Goal: Task Accomplishment & Management: Use online tool/utility

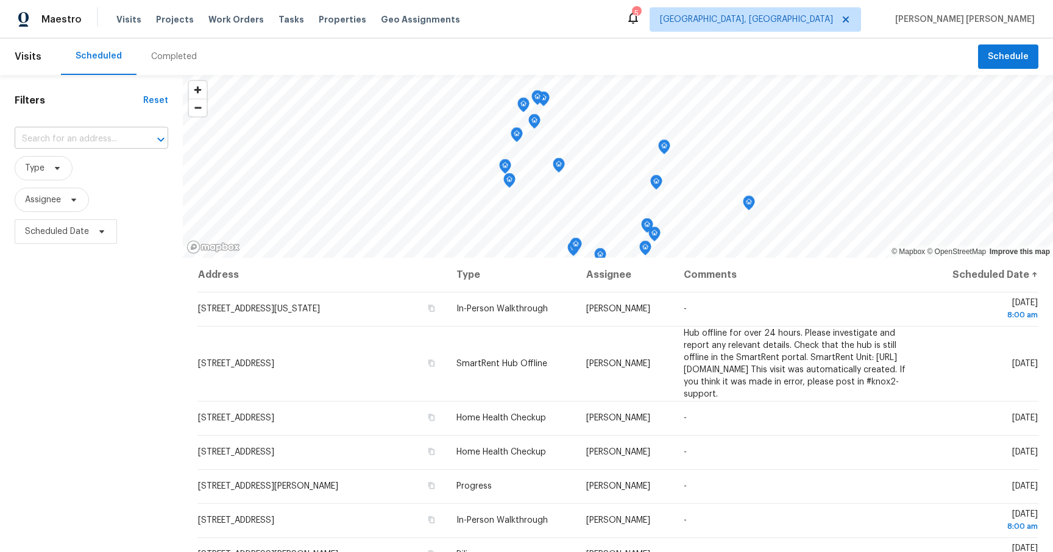
click at [77, 137] on input "text" at bounding box center [74, 139] width 119 height 19
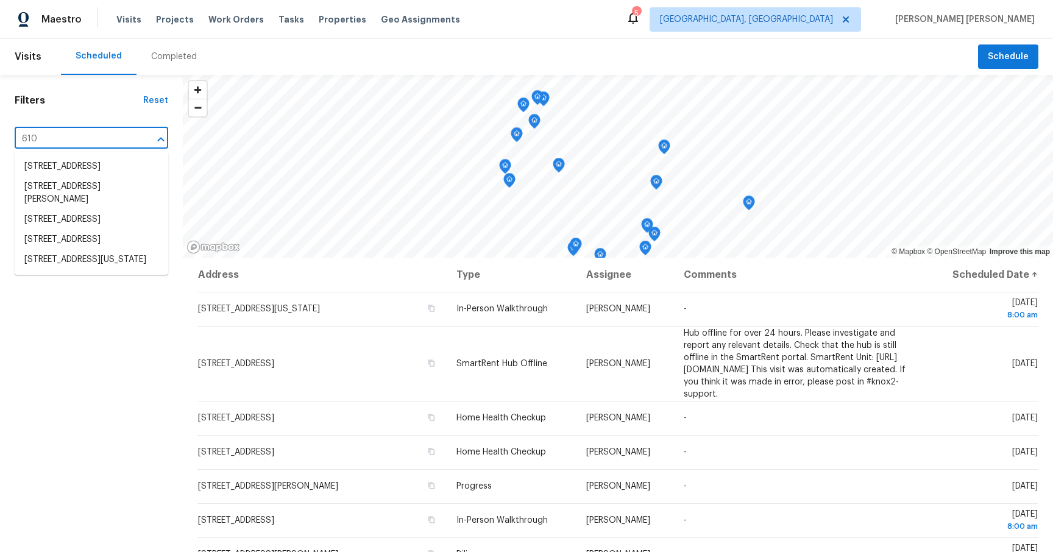
type input "610"
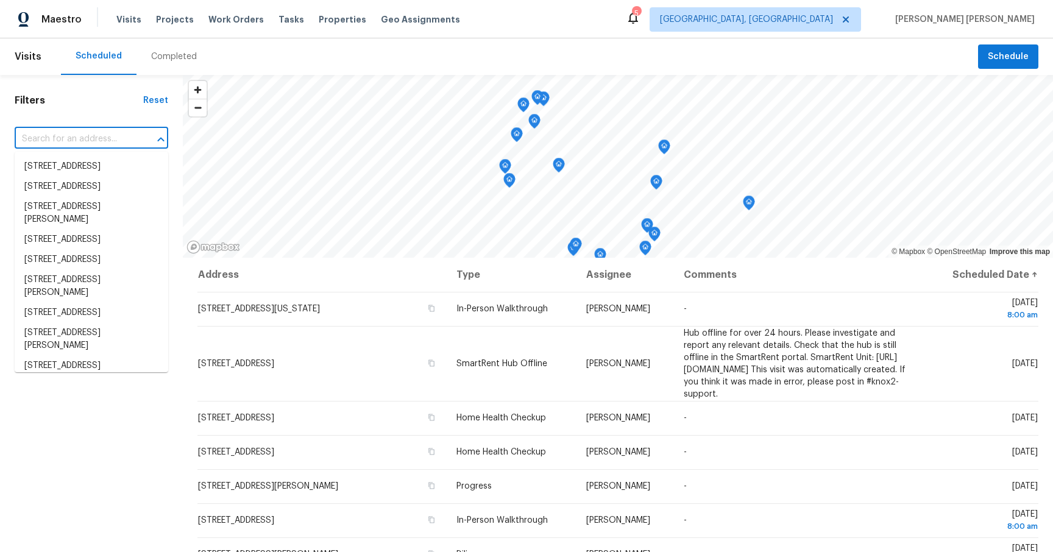
click at [169, 63] on div "Completed" at bounding box center [174, 56] width 75 height 37
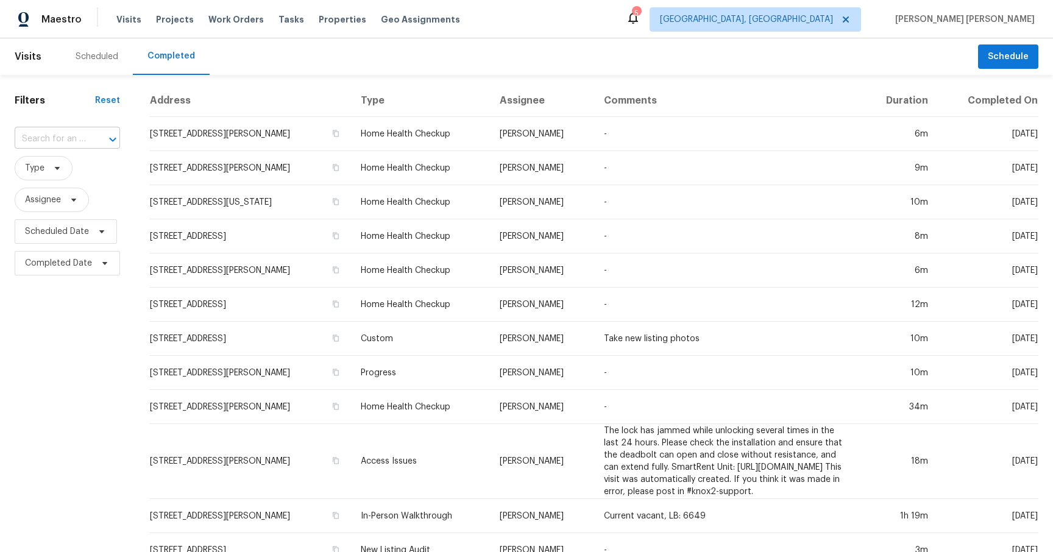
click at [99, 143] on div at bounding box center [104, 139] width 32 height 17
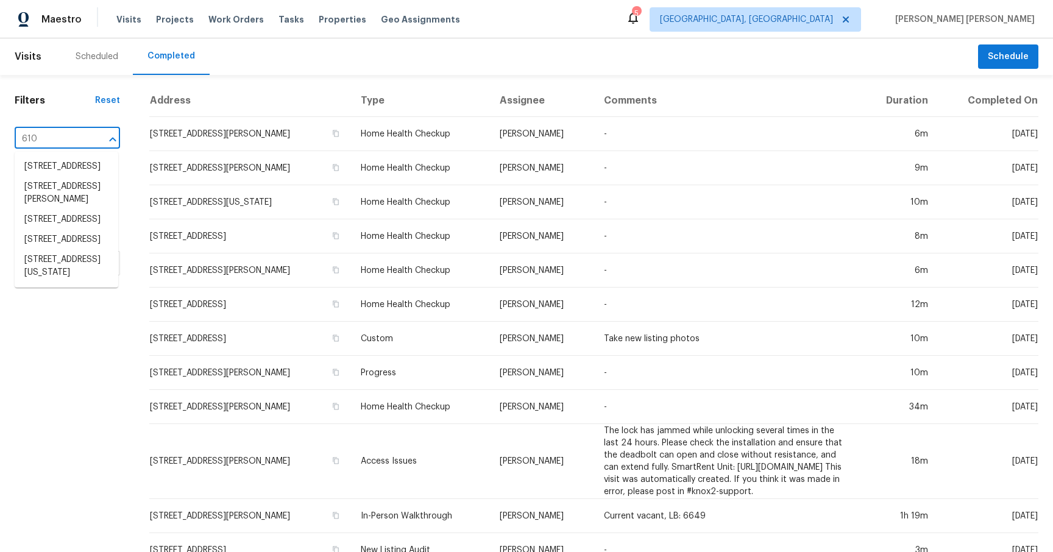
type input "610"
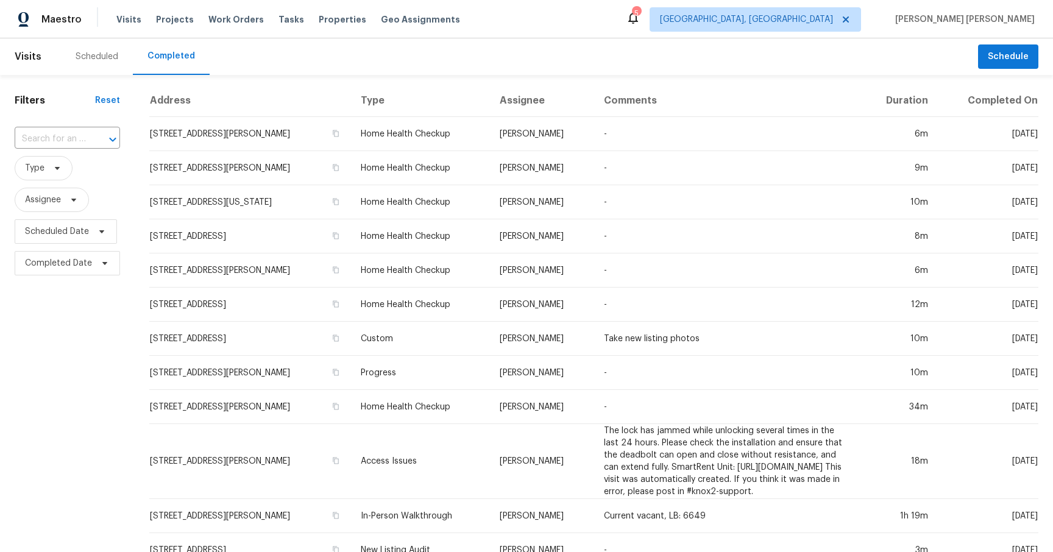
click at [82, 440] on div "Filters Reset ​ Type Assignee Scheduled Date Completed Date" at bounding box center [67, 494] width 135 height 839
click at [849, 20] on icon at bounding box center [846, 19] width 6 height 6
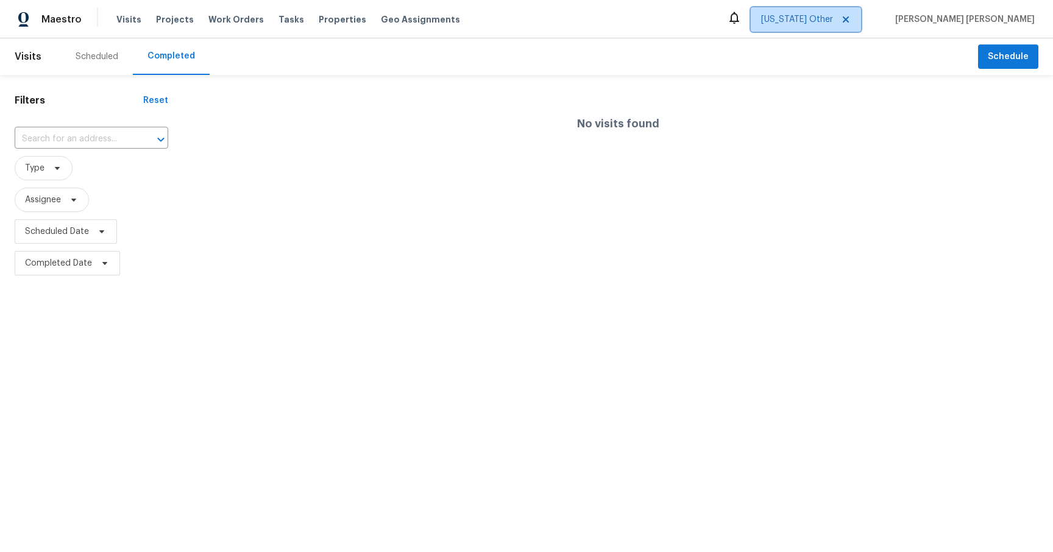
click at [833, 16] on span "[US_STATE] Other" at bounding box center [797, 19] width 72 height 12
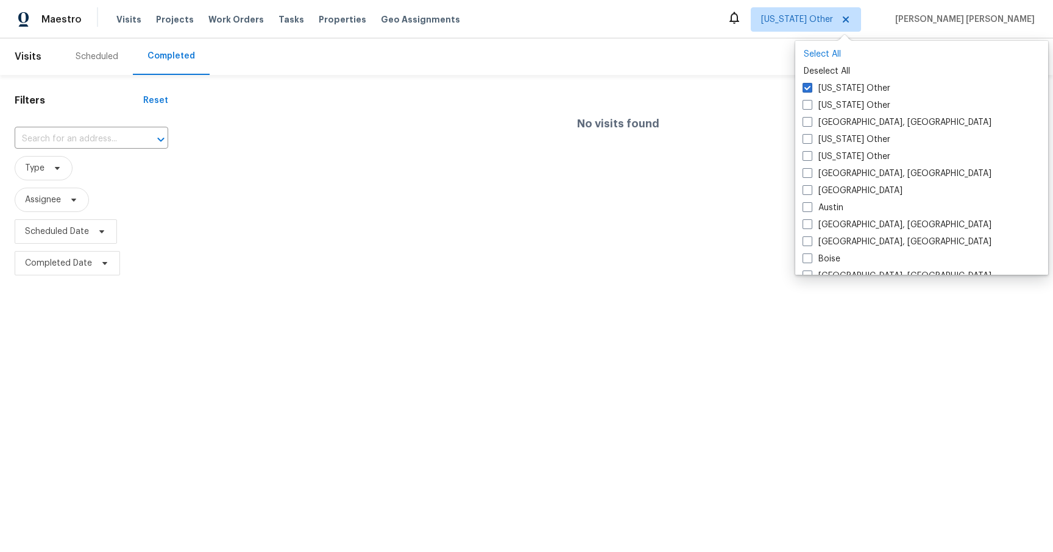
click at [824, 52] on p "Select All" at bounding box center [922, 54] width 236 height 12
checkbox input "true"
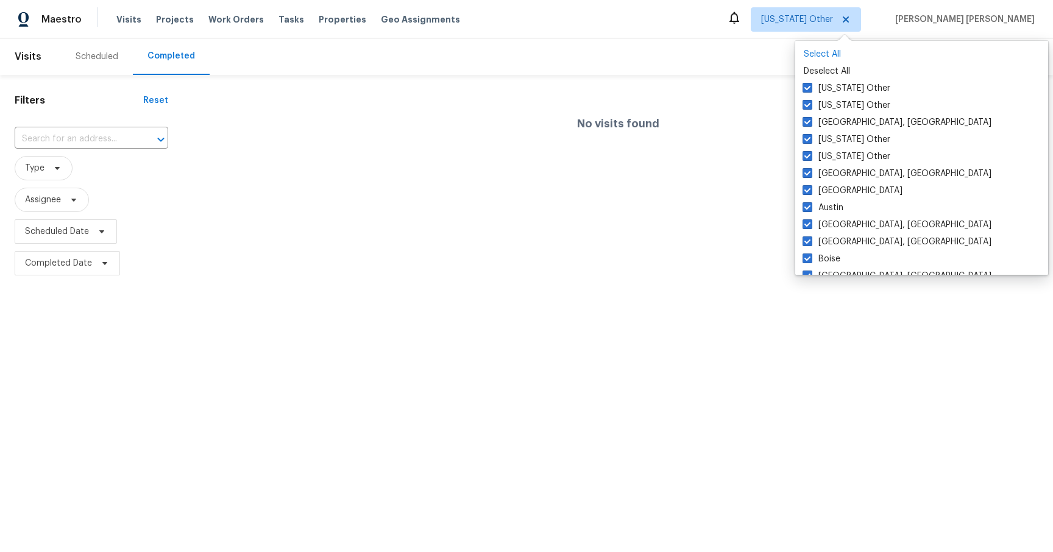
checkbox input "true"
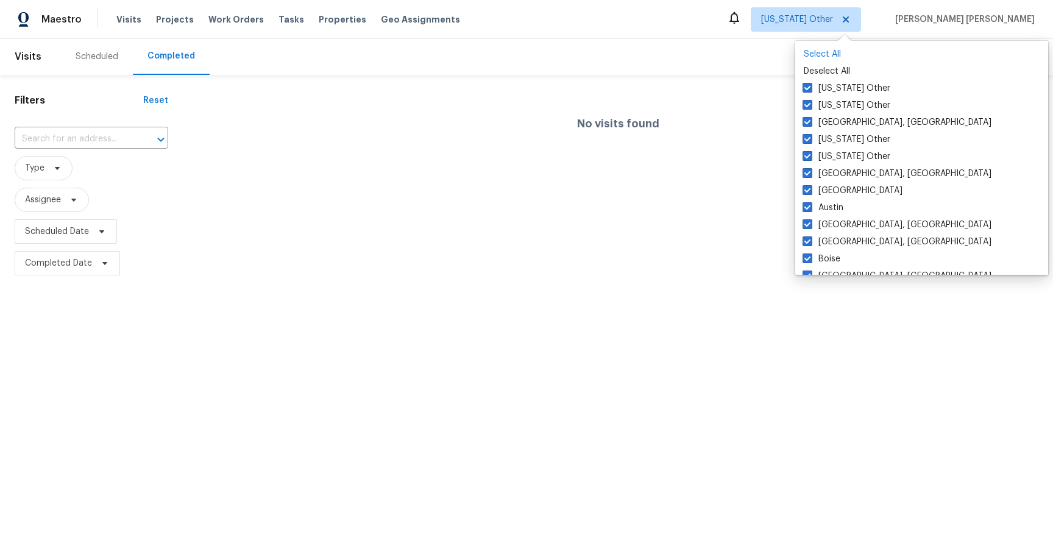
checkbox input "true"
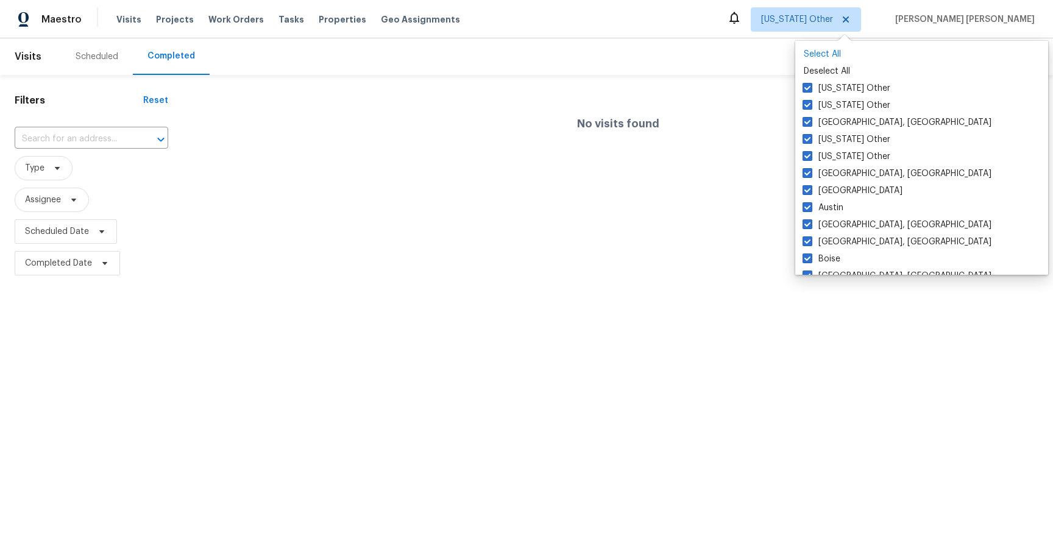
checkbox input "true"
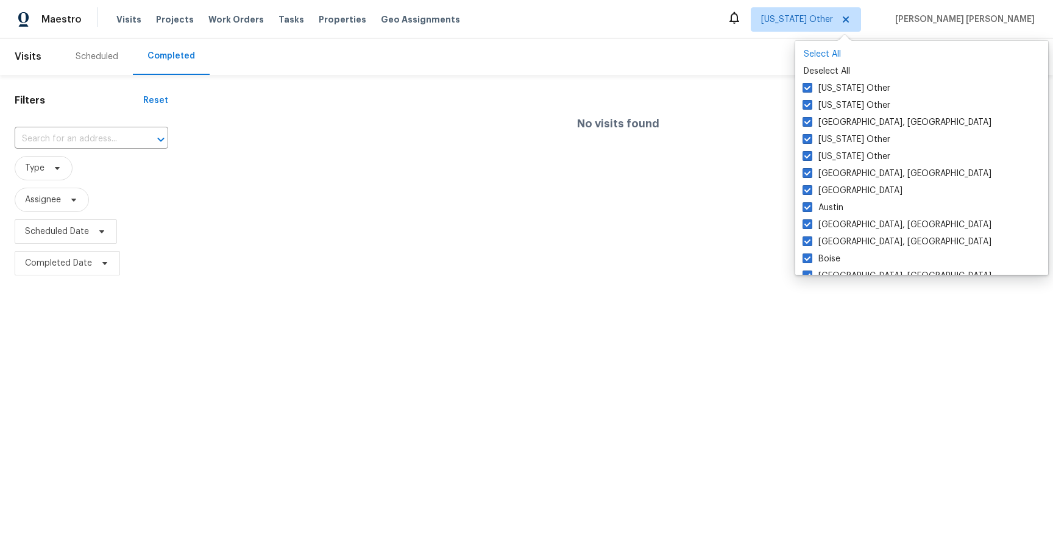
checkbox input "true"
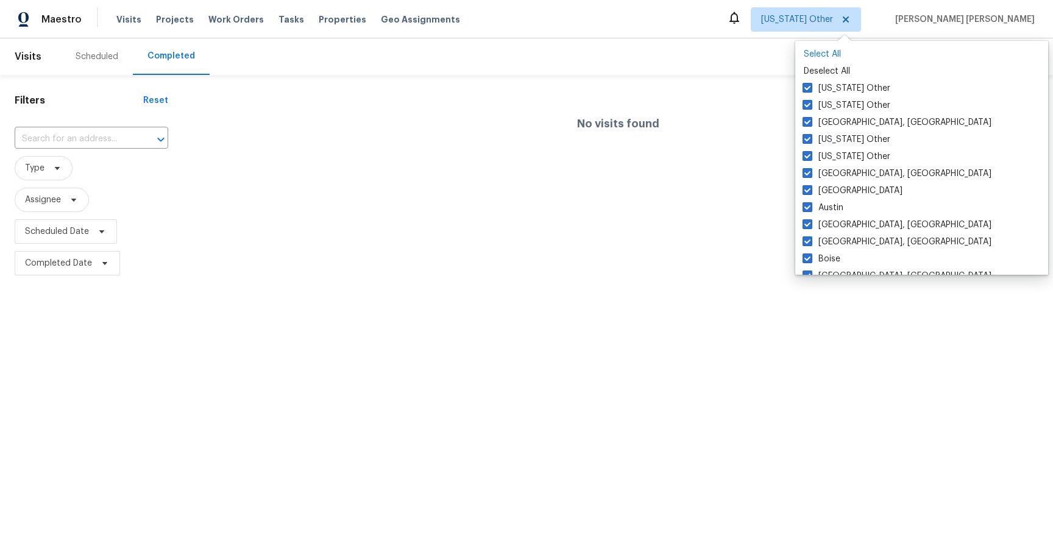
checkbox input "true"
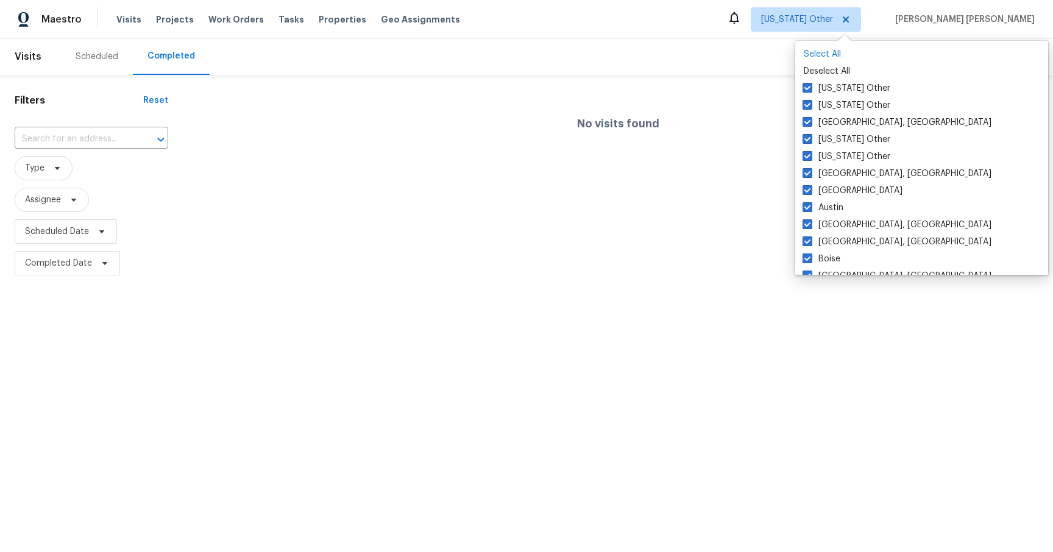
checkbox input "true"
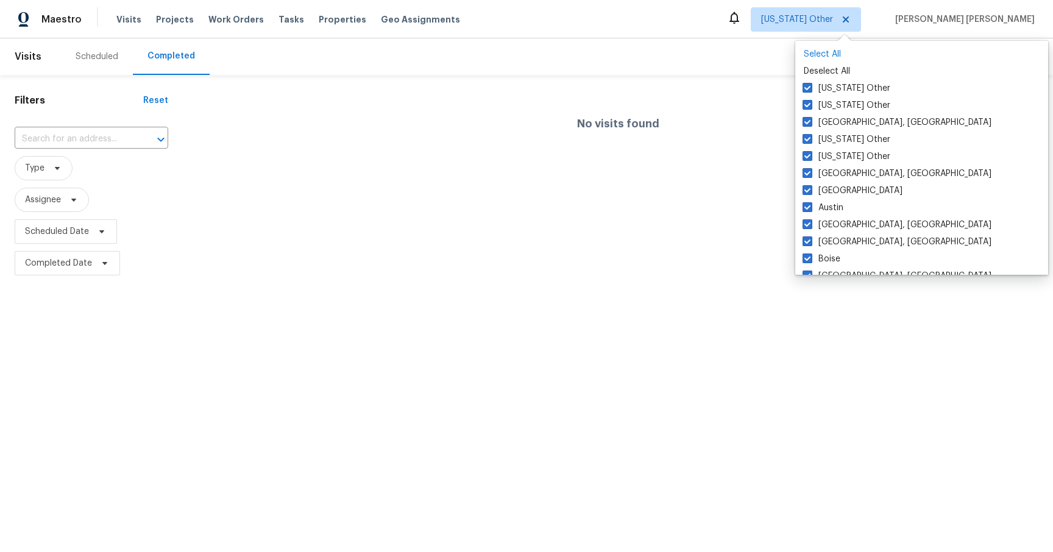
checkbox input "true"
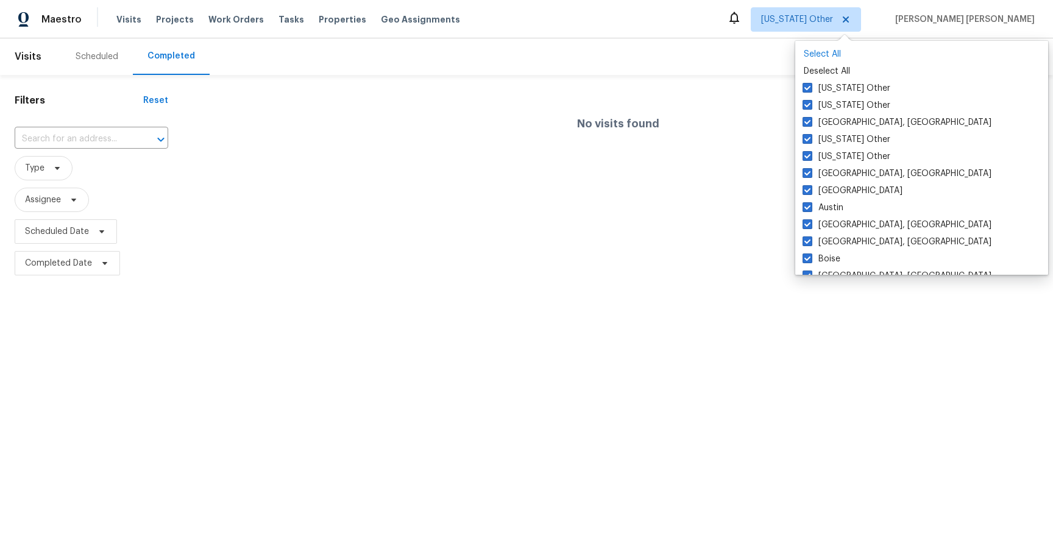
checkbox input "true"
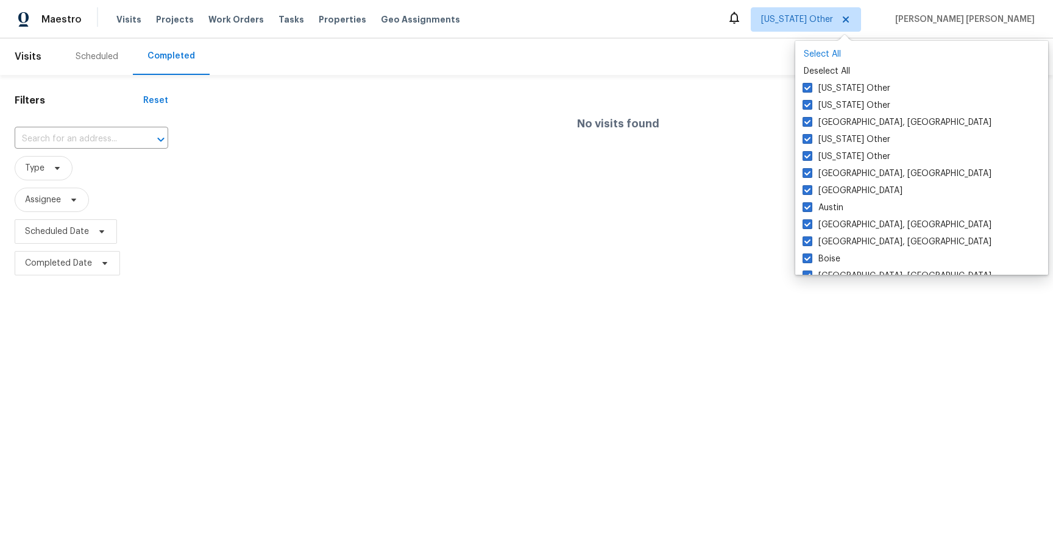
checkbox input "true"
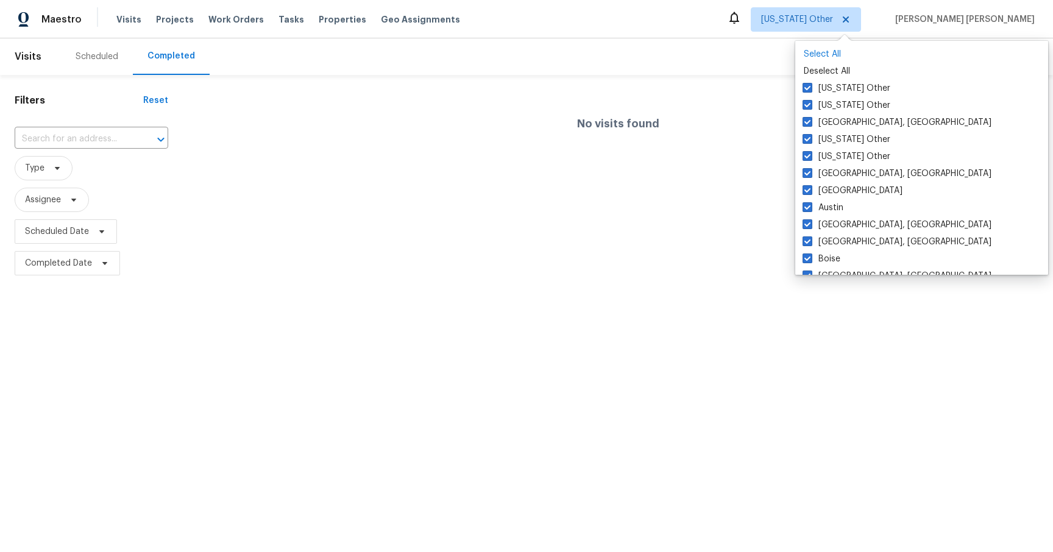
checkbox input "true"
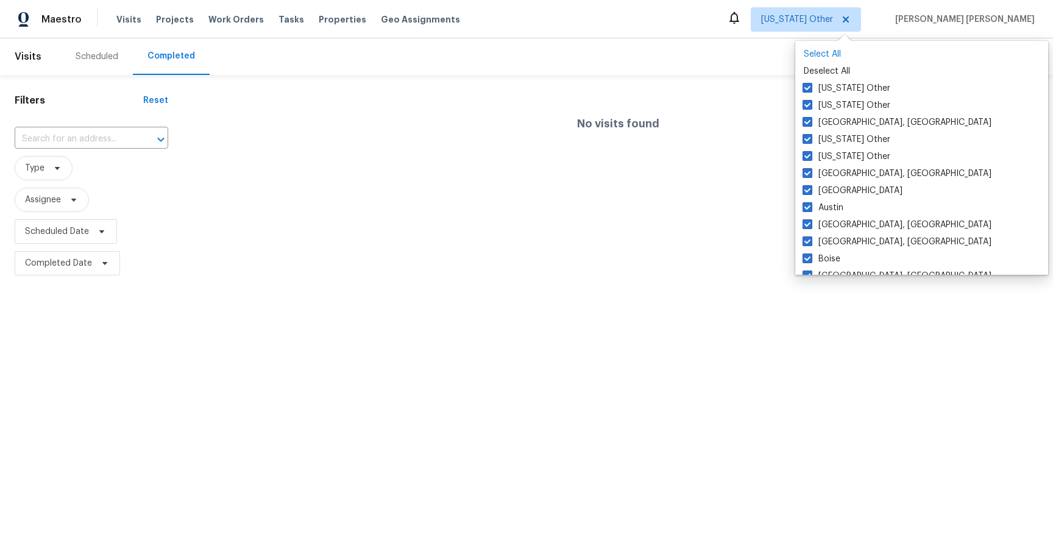
checkbox input "true"
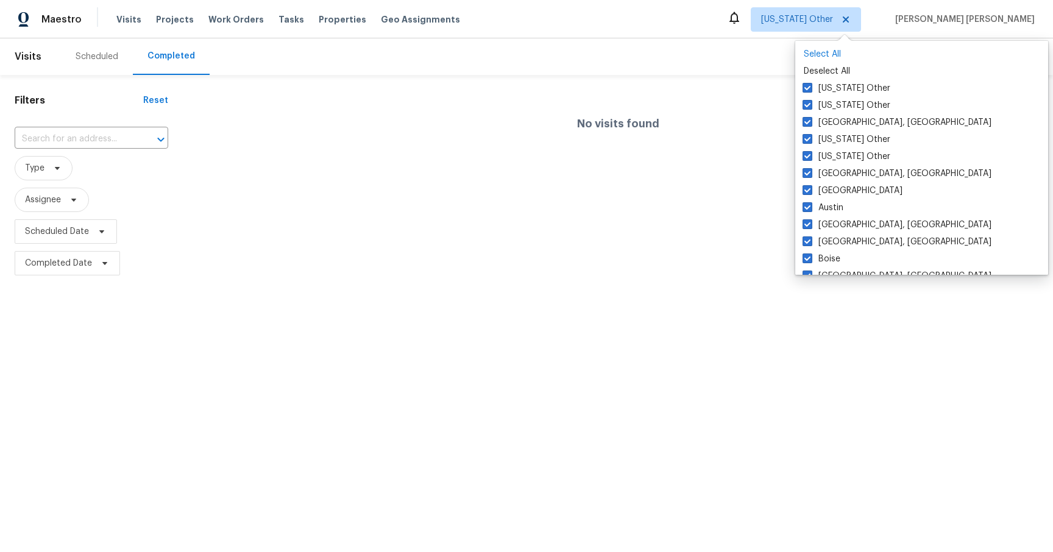
checkbox input "true"
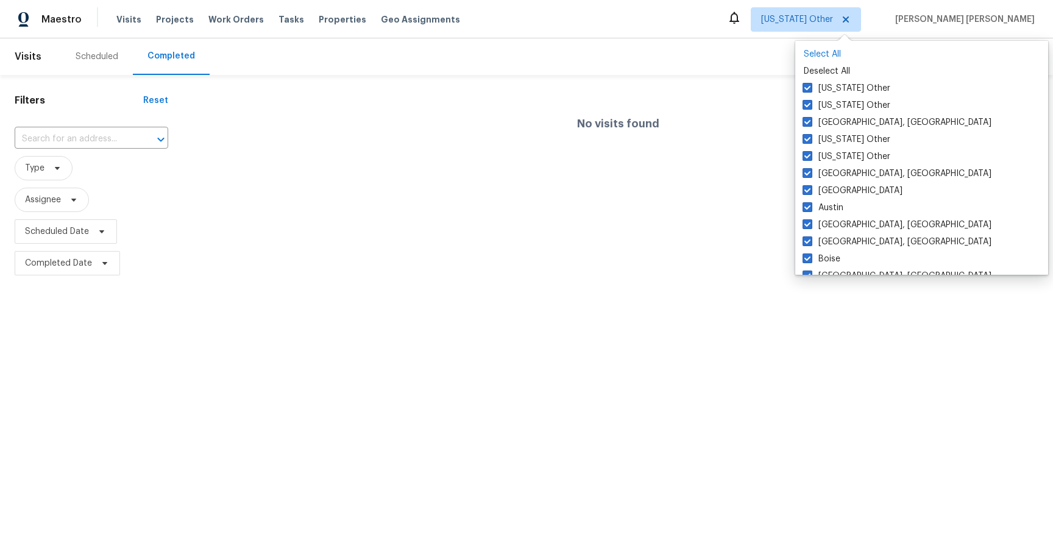
checkbox input "true"
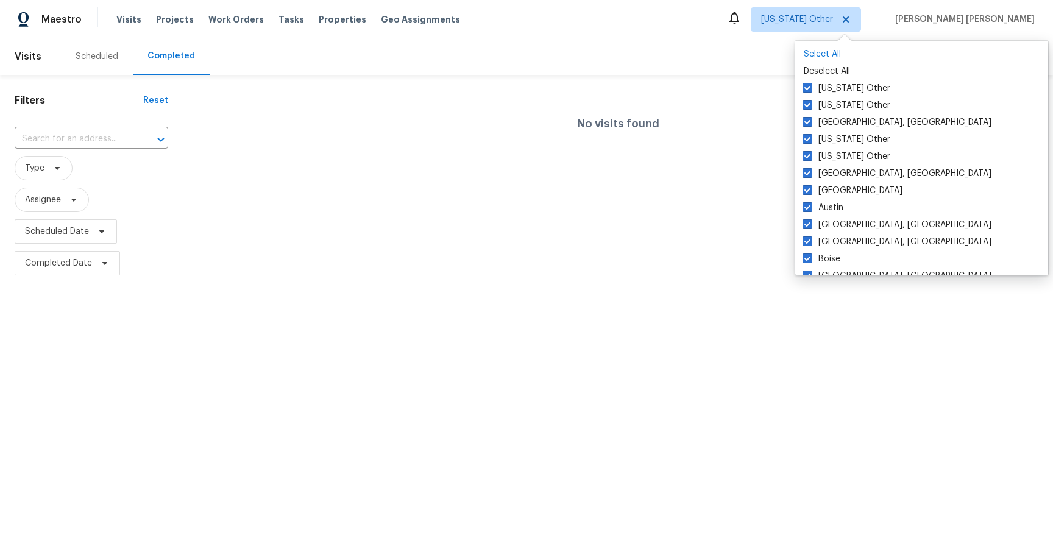
checkbox input "true"
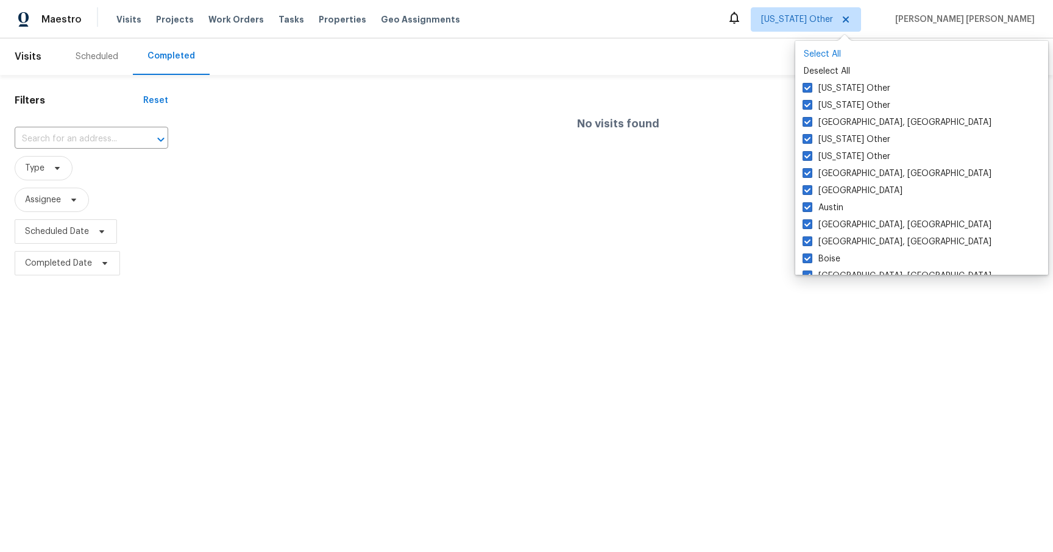
checkbox input "true"
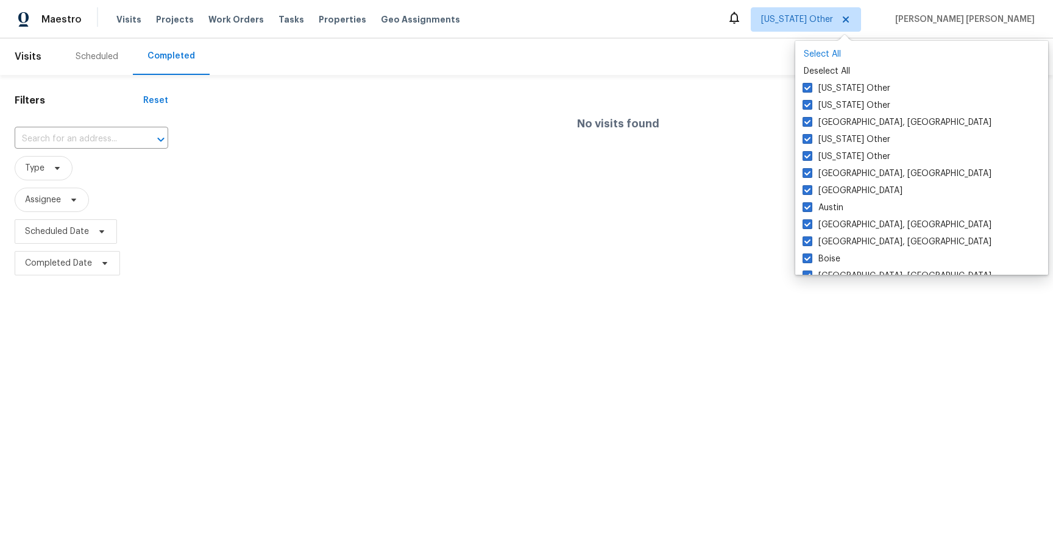
checkbox input "true"
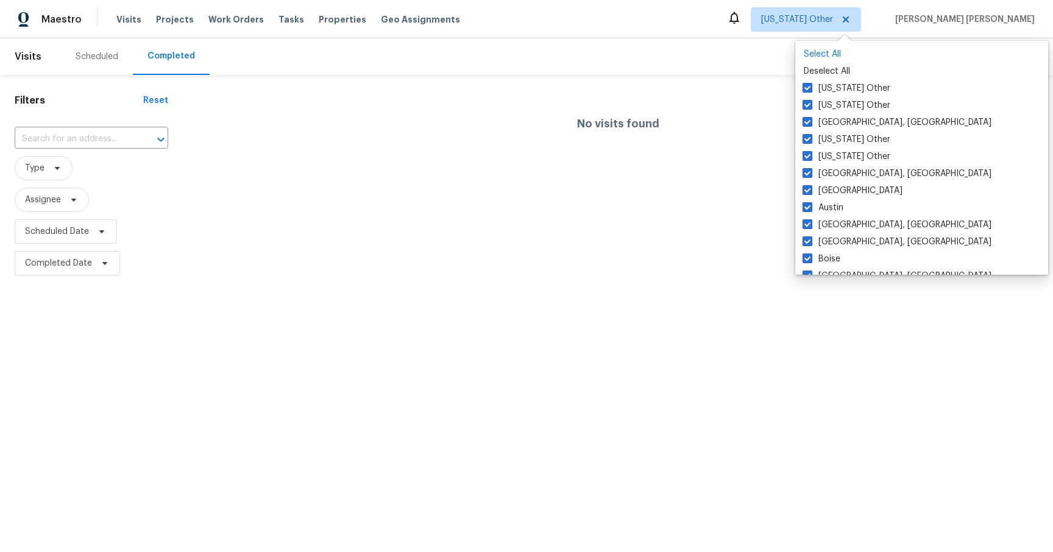
checkbox input "true"
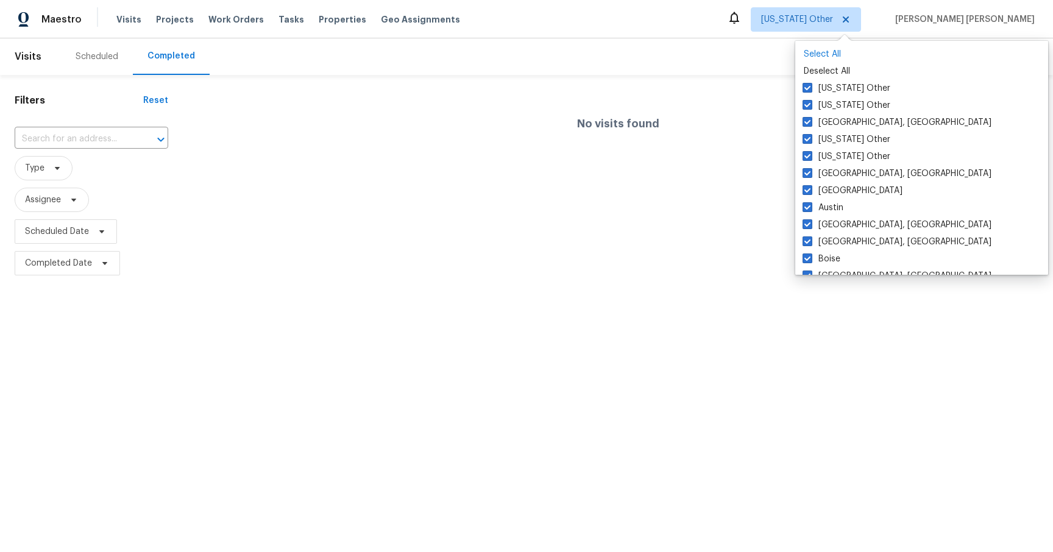
checkbox input "true"
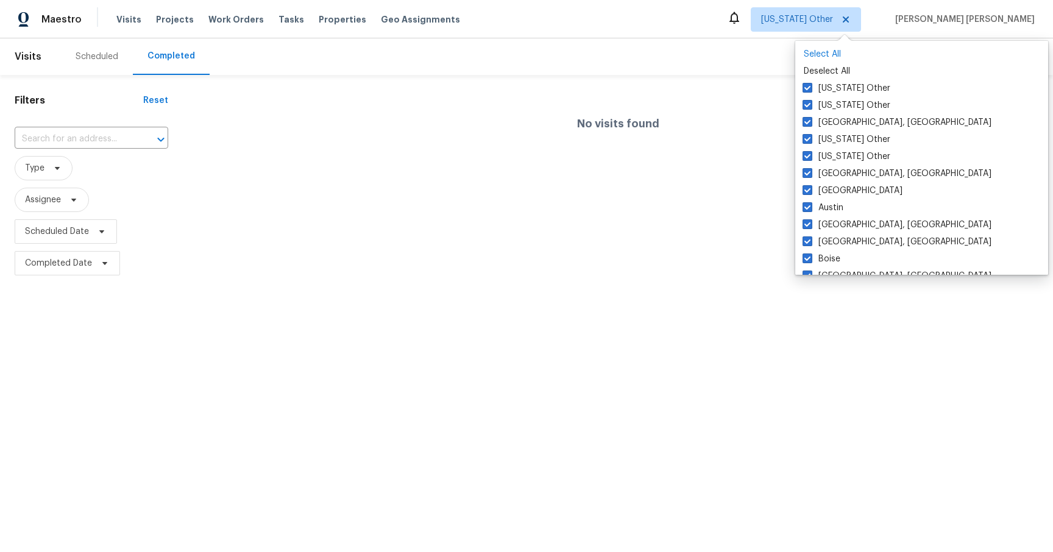
checkbox input "true"
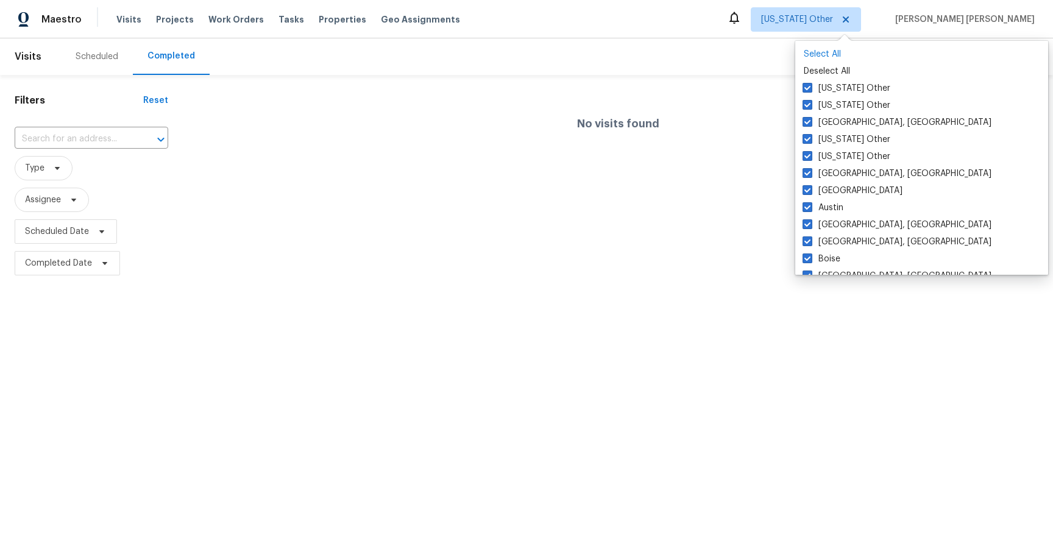
checkbox input "true"
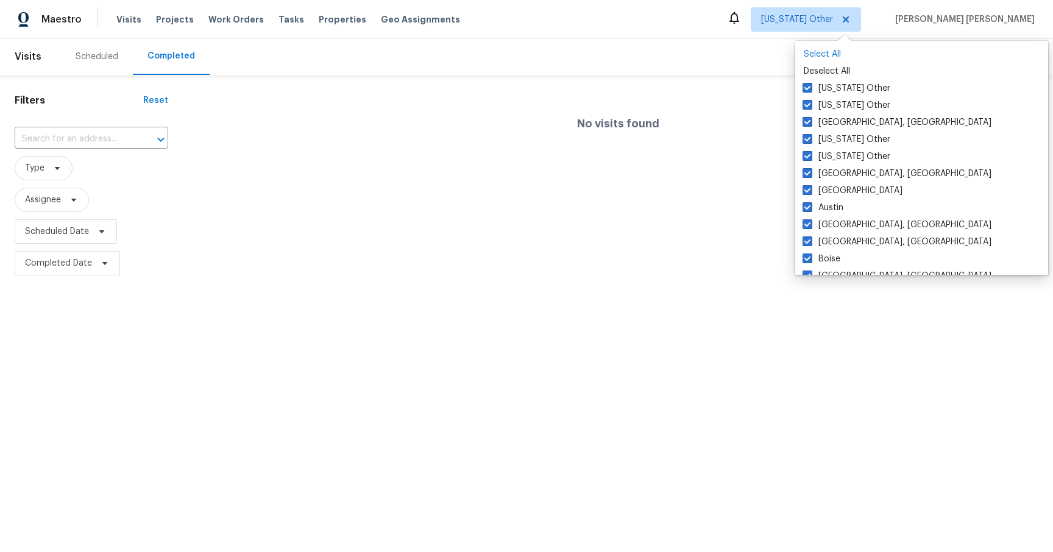
checkbox input "true"
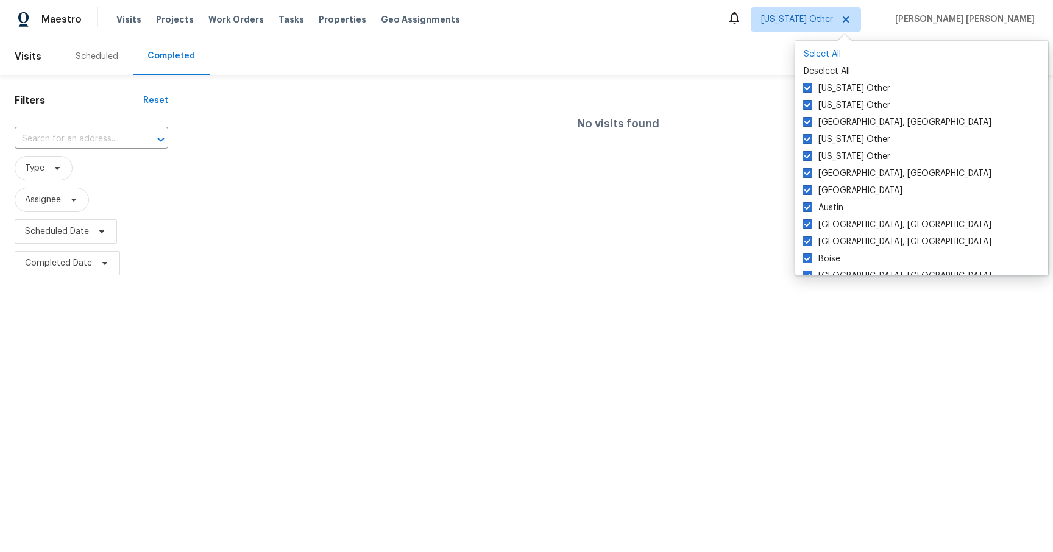
checkbox input "true"
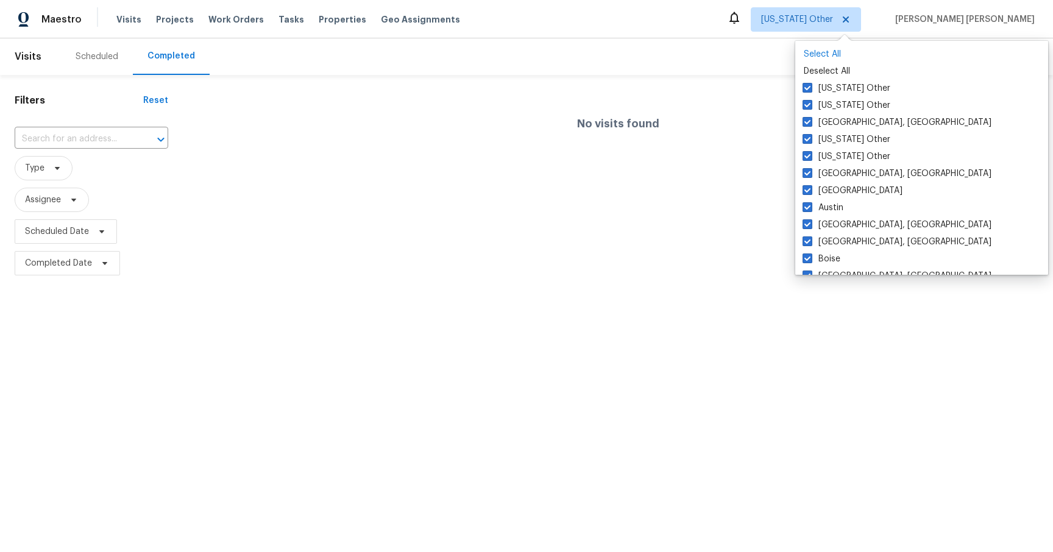
checkbox input "true"
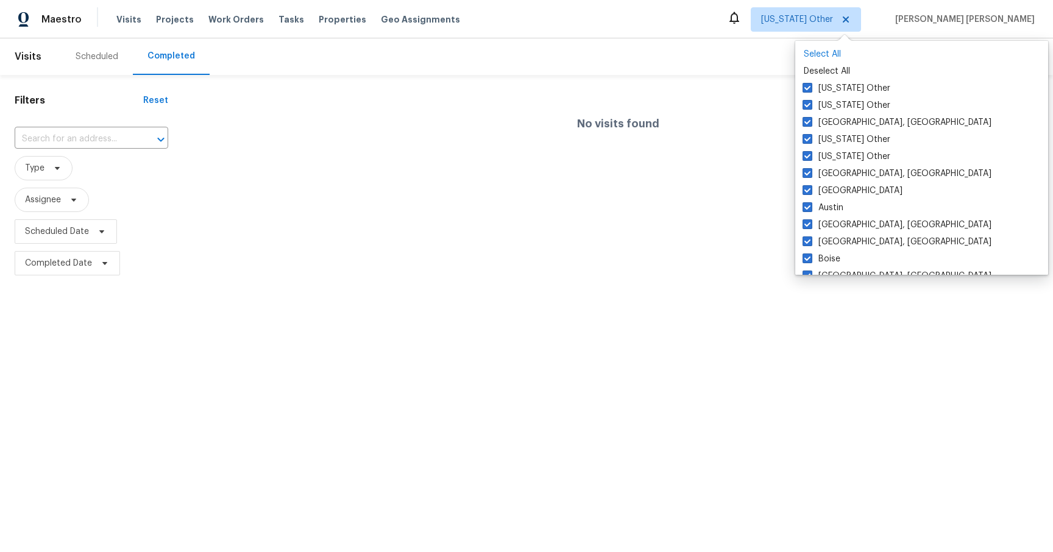
checkbox input "true"
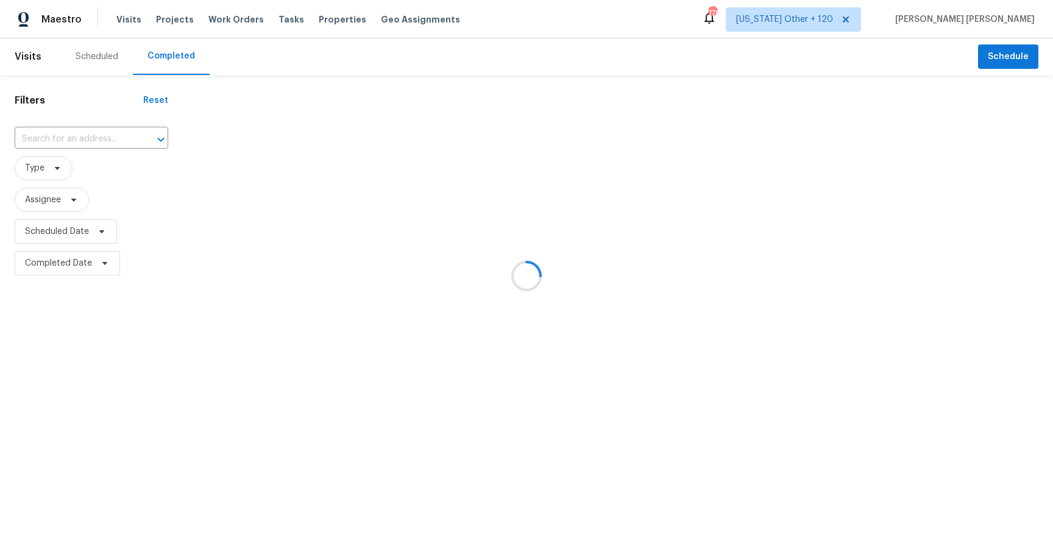
click at [687, 16] on div at bounding box center [526, 276] width 1053 height 552
